Goal: Navigation & Orientation: Find specific page/section

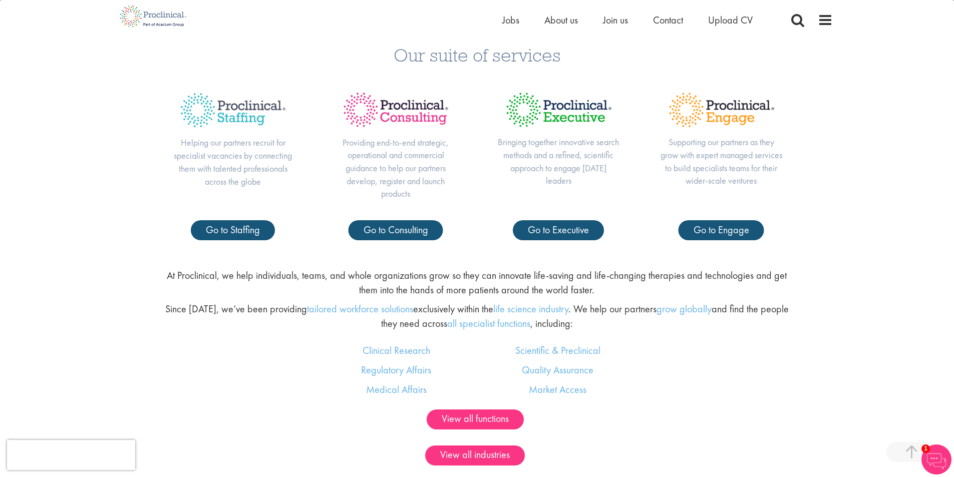
scroll to position [172, 0]
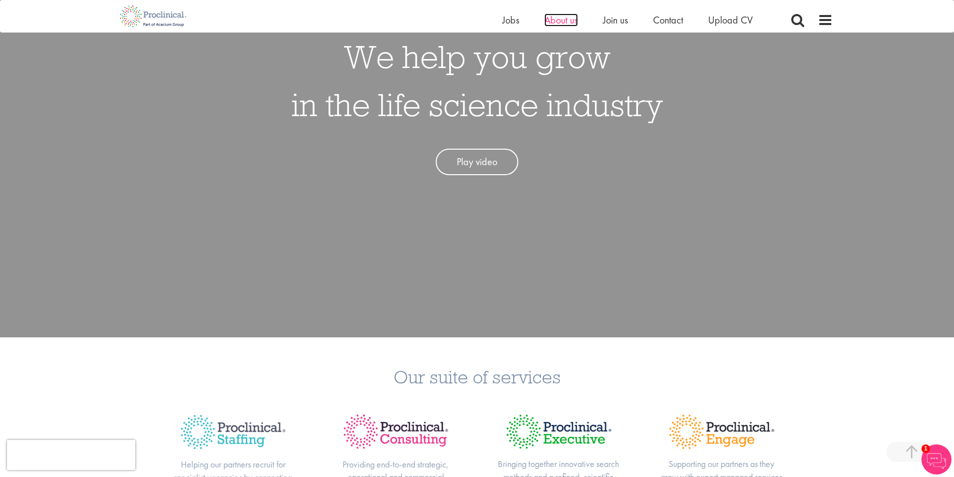
click at [555, 18] on span "About us" at bounding box center [562, 20] width 34 height 13
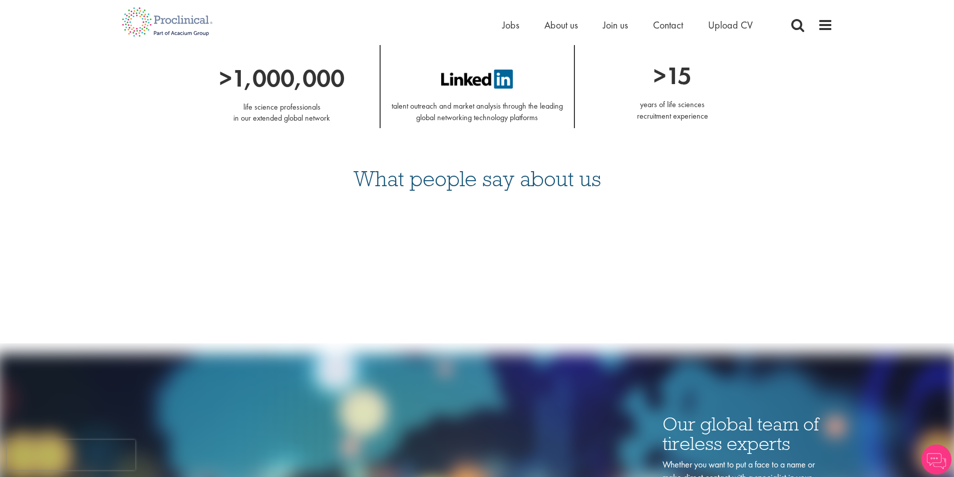
scroll to position [551, 0]
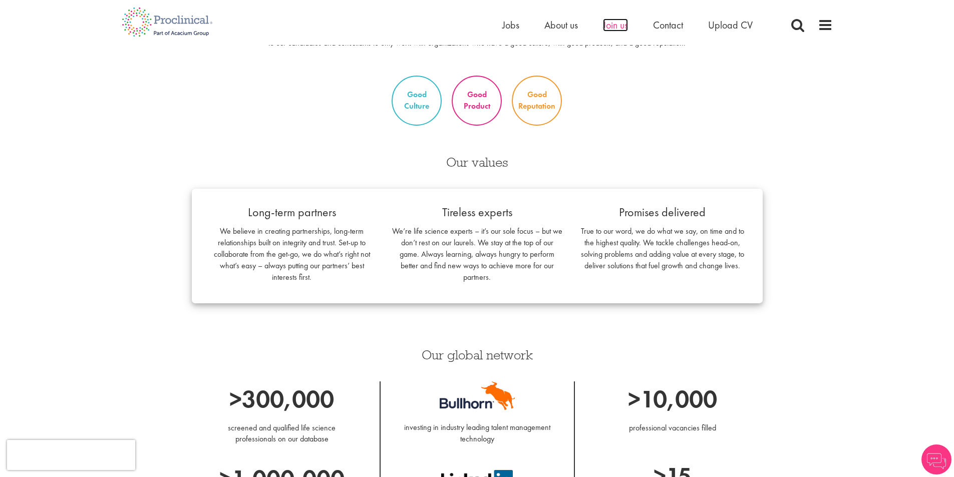
click at [627, 26] on span "Join us" at bounding box center [615, 25] width 25 height 13
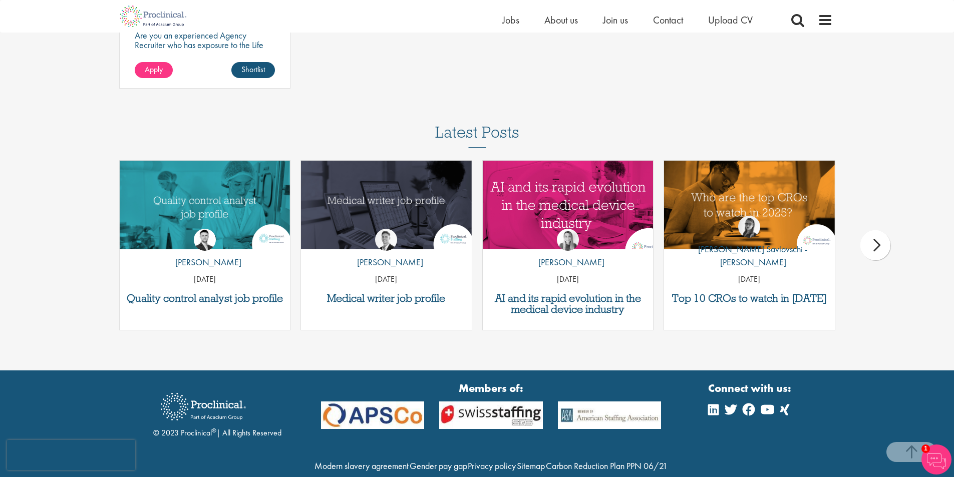
scroll to position [1524, 0]
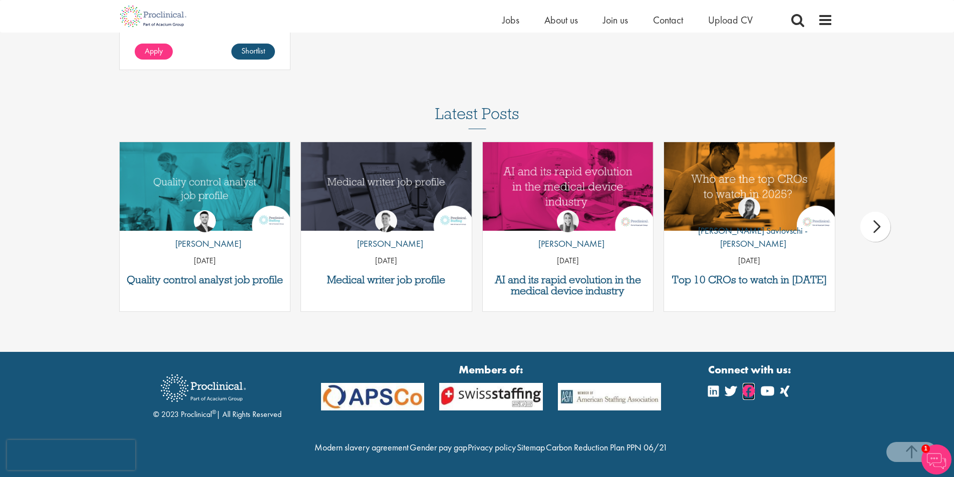
click at [749, 385] on icon at bounding box center [749, 391] width 12 height 12
click at [717, 385] on icon at bounding box center [713, 391] width 11 height 12
click at [735, 385] on icon at bounding box center [731, 391] width 12 height 12
